Goal: Check status: Check status

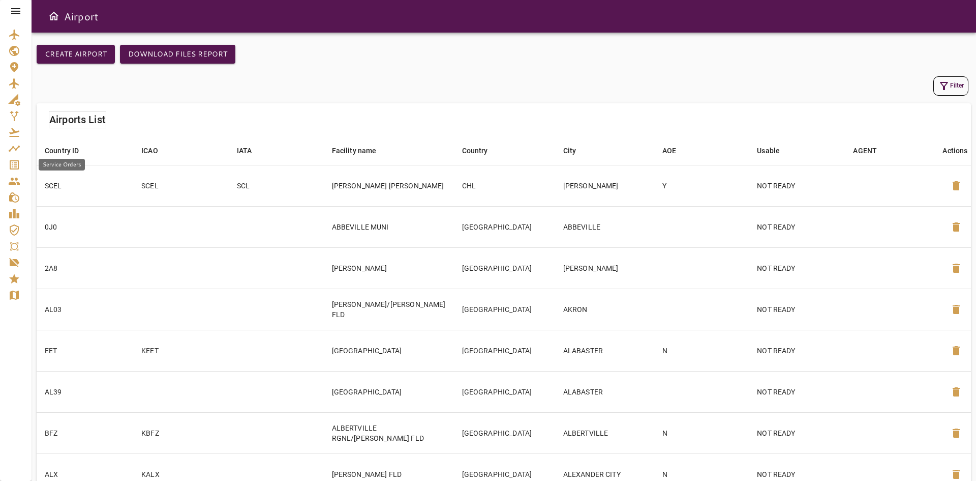
click at [12, 165] on icon "Service Orders" at bounding box center [14, 164] width 9 height 9
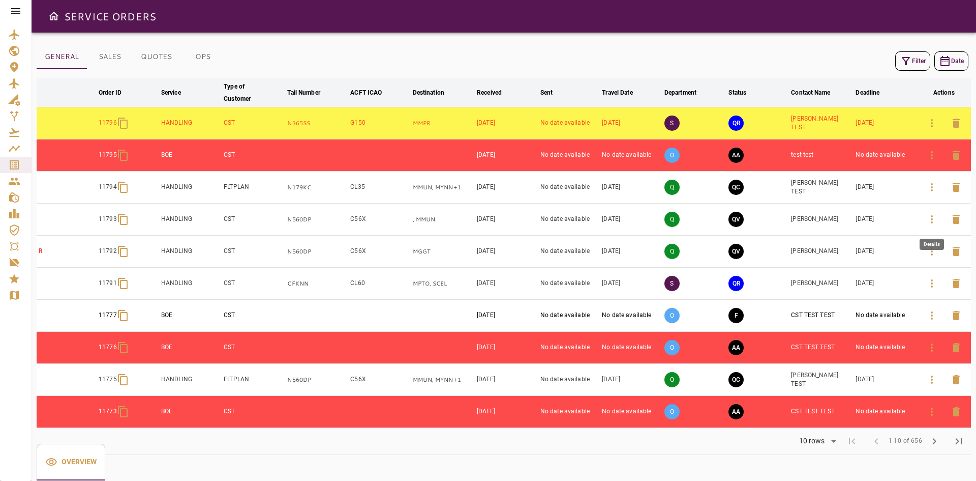
click at [924, 218] on button "button" at bounding box center [932, 219] width 24 height 24
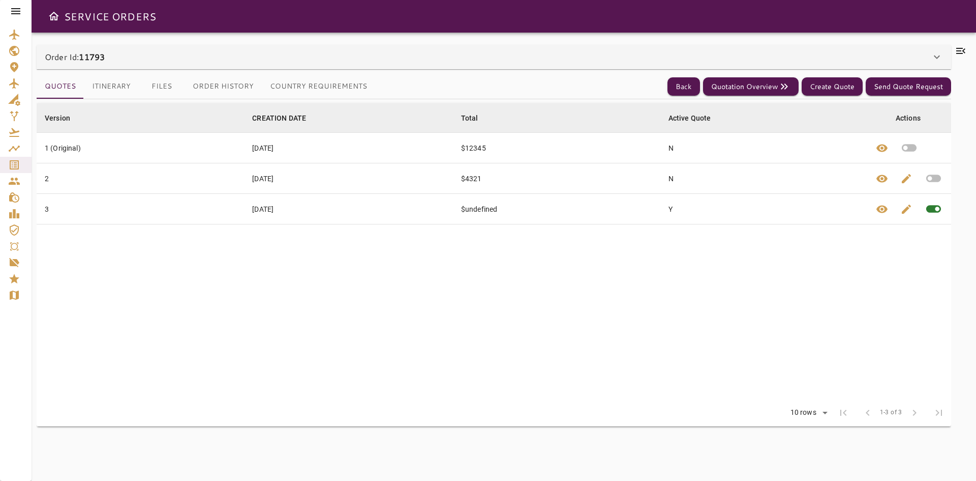
click at [125, 60] on div "Order Id: 11793" at bounding box center [488, 57] width 886 height 12
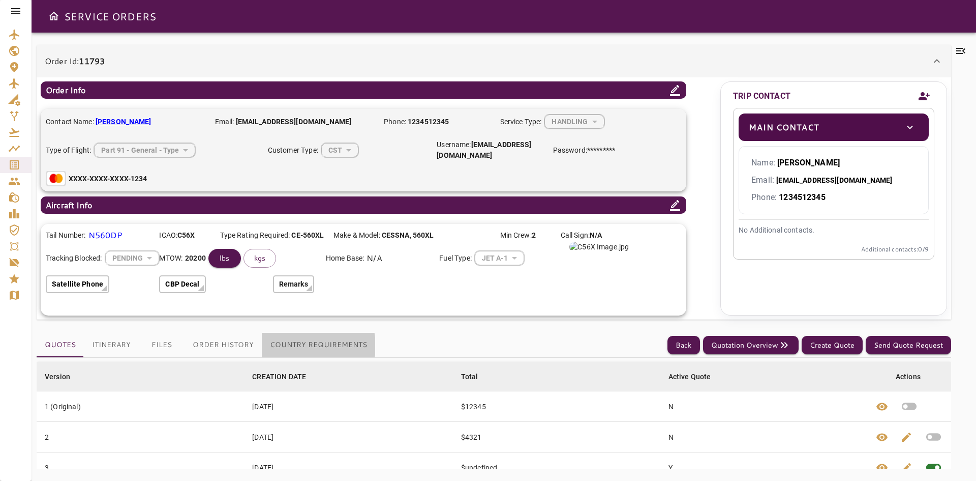
click at [299, 346] on button "Country Requirements" at bounding box center [318, 345] width 113 height 24
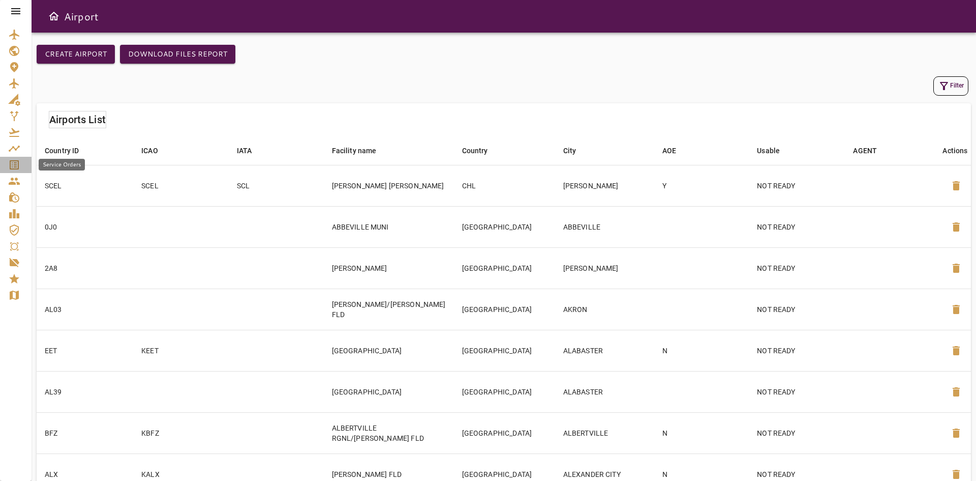
click at [11, 166] on icon "Service Orders" at bounding box center [14, 165] width 12 height 12
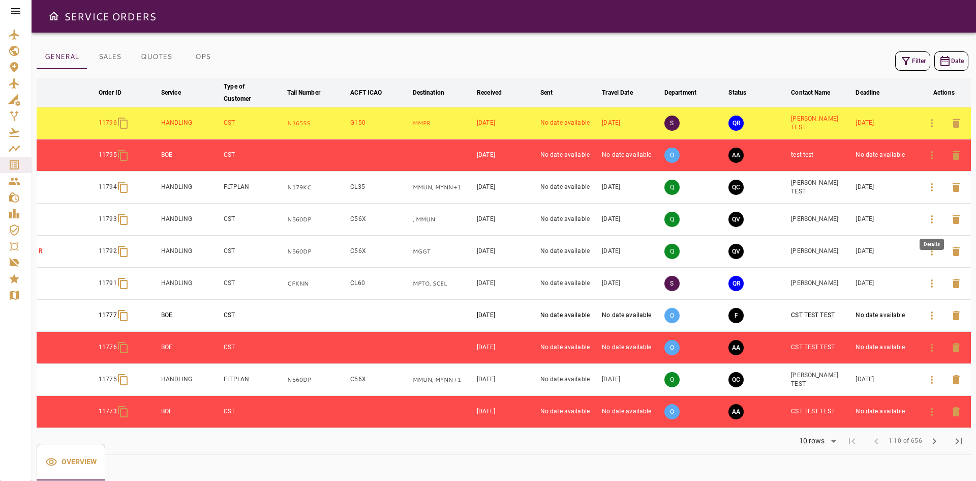
click at [931, 222] on icon "button" at bounding box center [932, 219] width 12 height 12
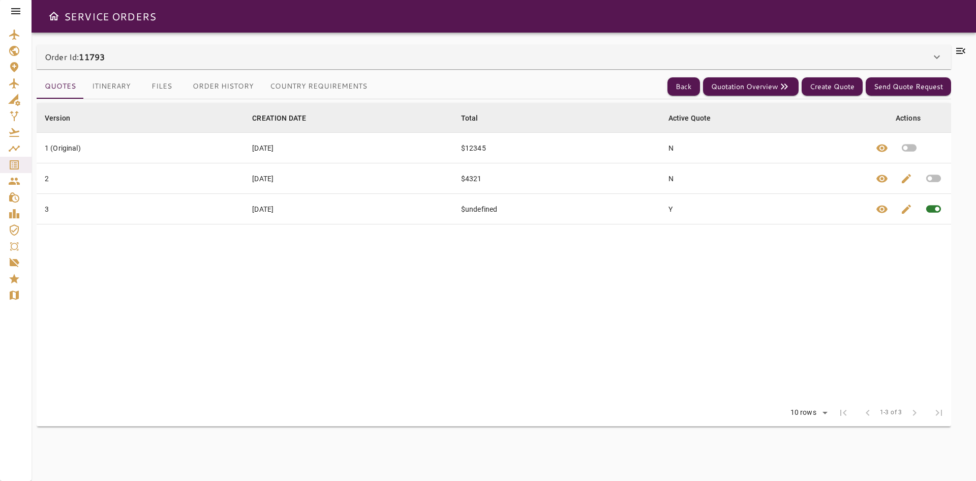
click at [303, 87] on button "Country Requirements" at bounding box center [318, 86] width 113 height 24
